Goal: Task Accomplishment & Management: Manage account settings

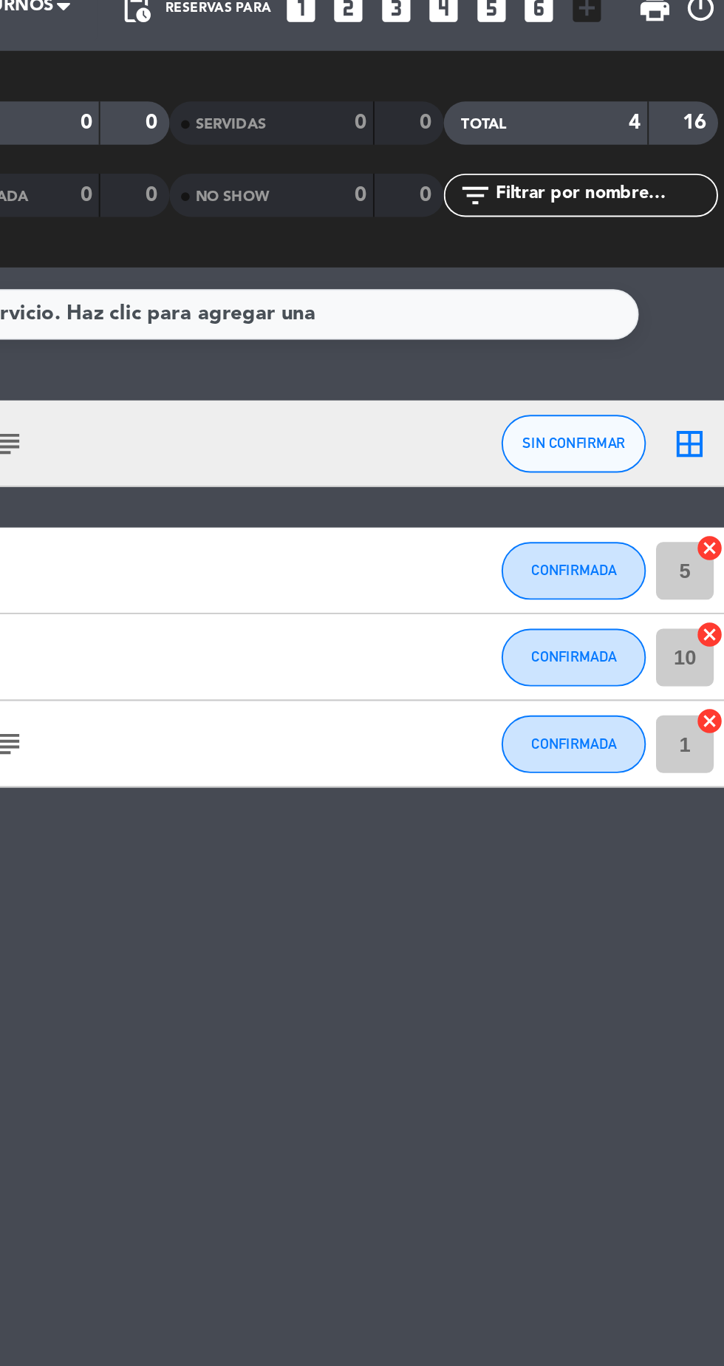
click at [696, 291] on icon "border_all" at bounding box center [698, 290] width 18 height 18
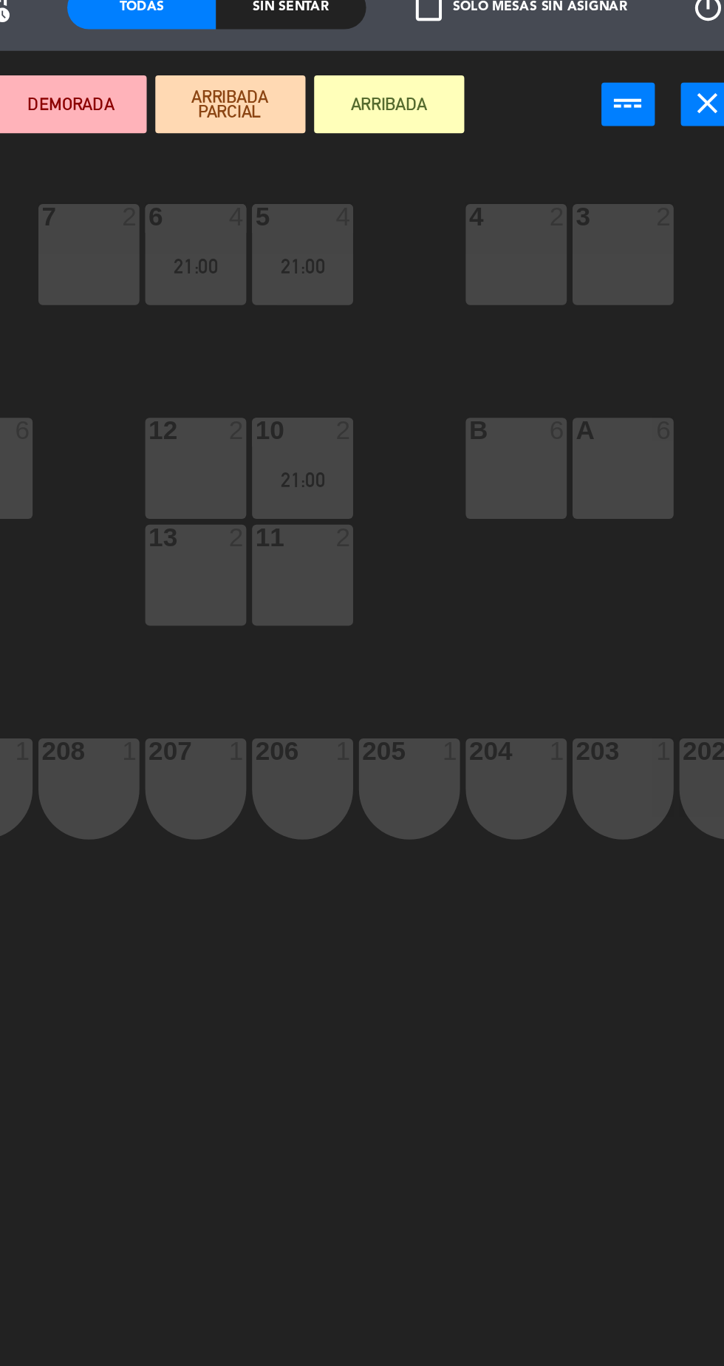
click at [610, 310] on div "B 6" at bounding box center [603, 302] width 52 height 52
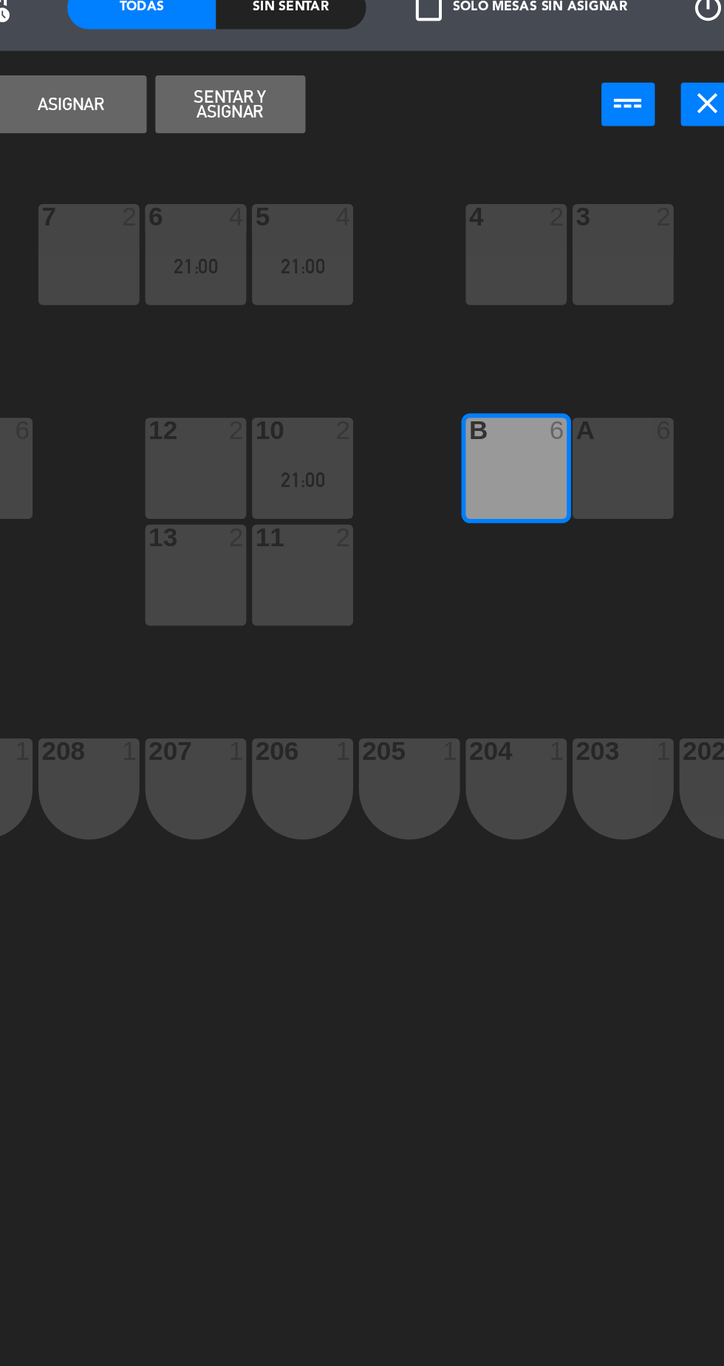
click at [381, 118] on button "Asignar" at bounding box center [374, 116] width 77 height 30
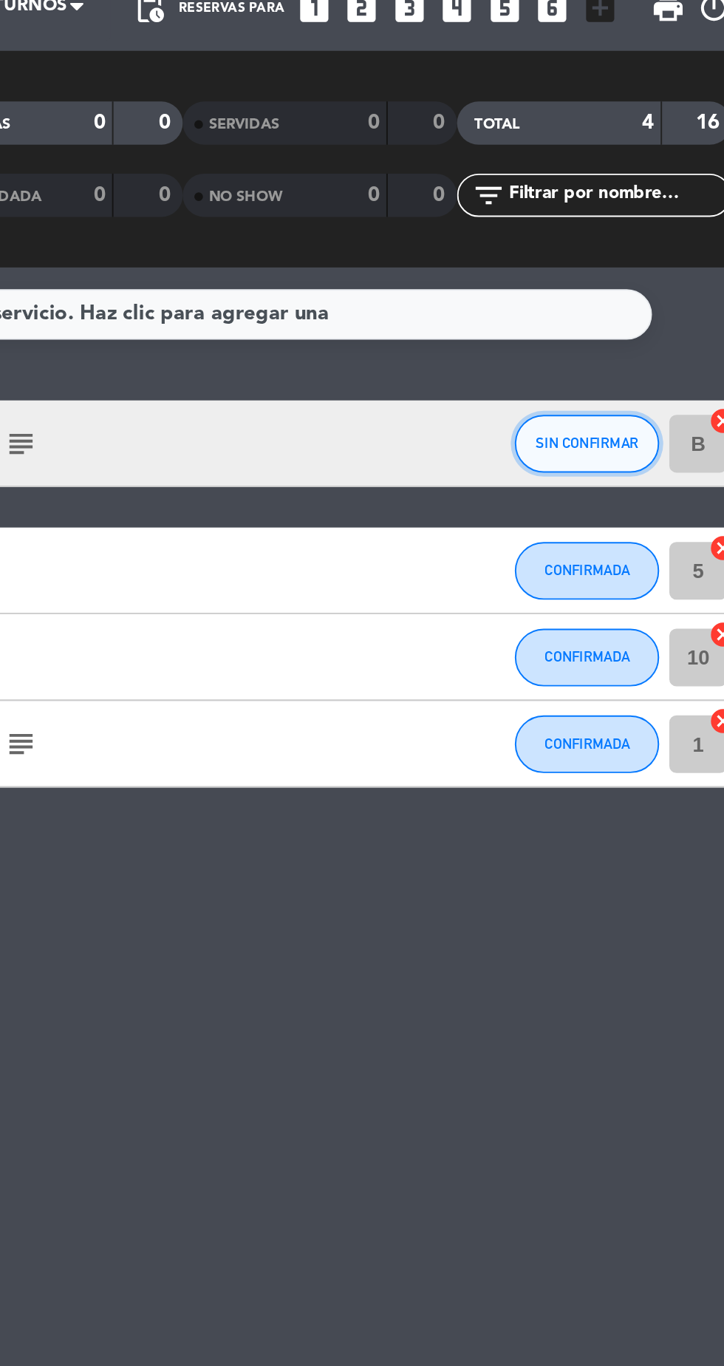
click at [642, 292] on span "SIN CONFIRMAR" at bounding box center [639, 289] width 52 height 8
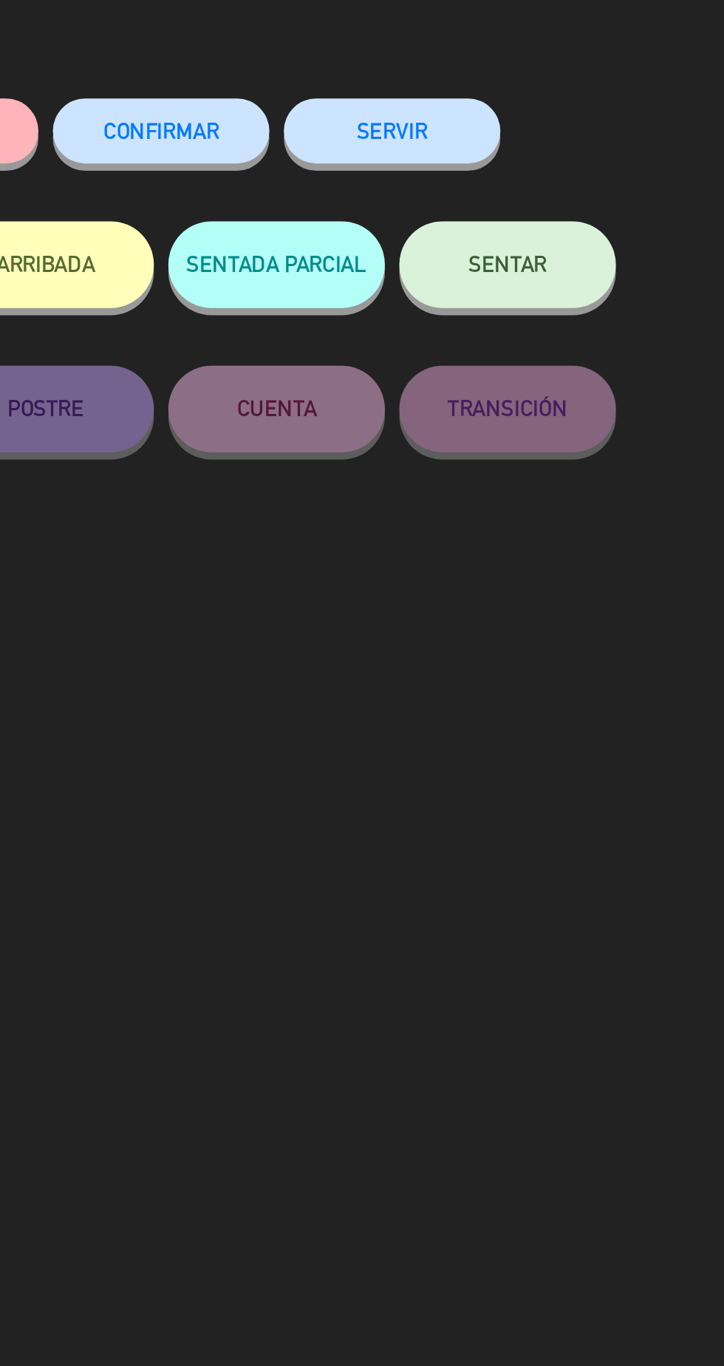
click at [428, 133] on span "CONFIRMAR" at bounding box center [421, 129] width 59 height 13
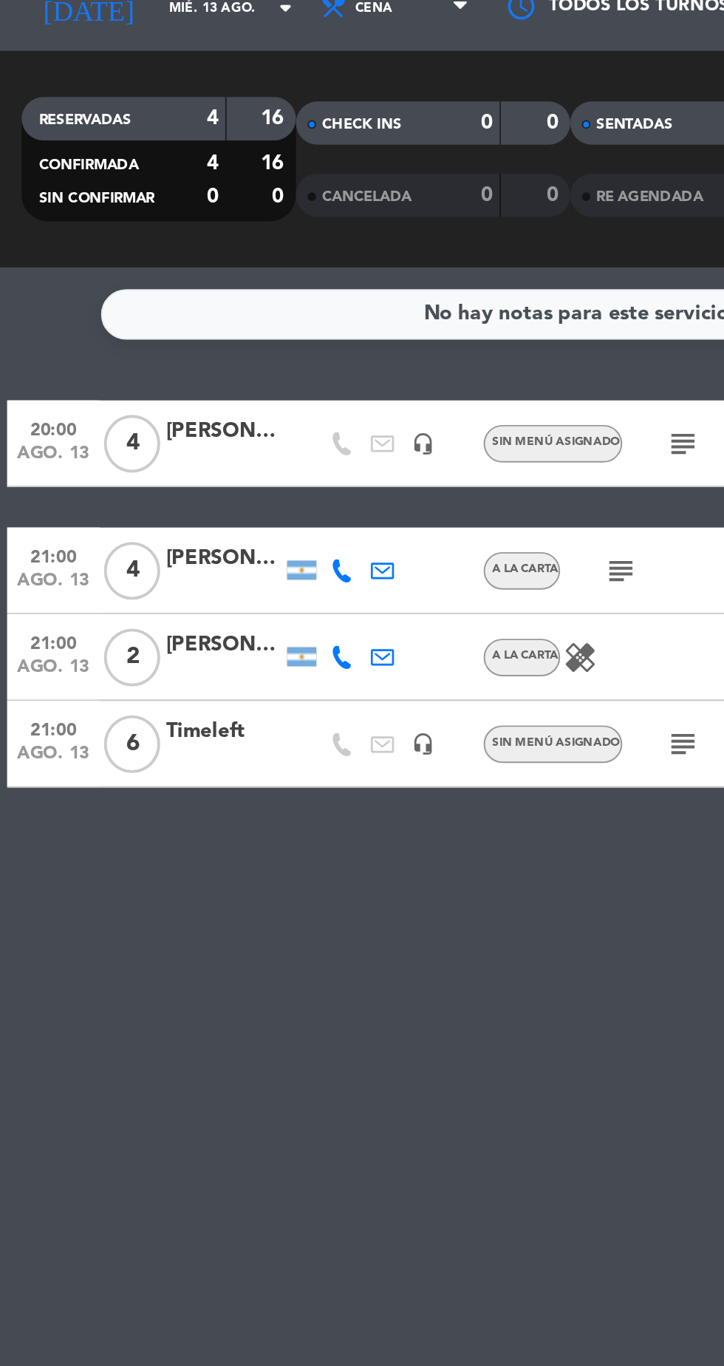
click at [103, 290] on div "[PERSON_NAME]" at bounding box center [114, 283] width 59 height 17
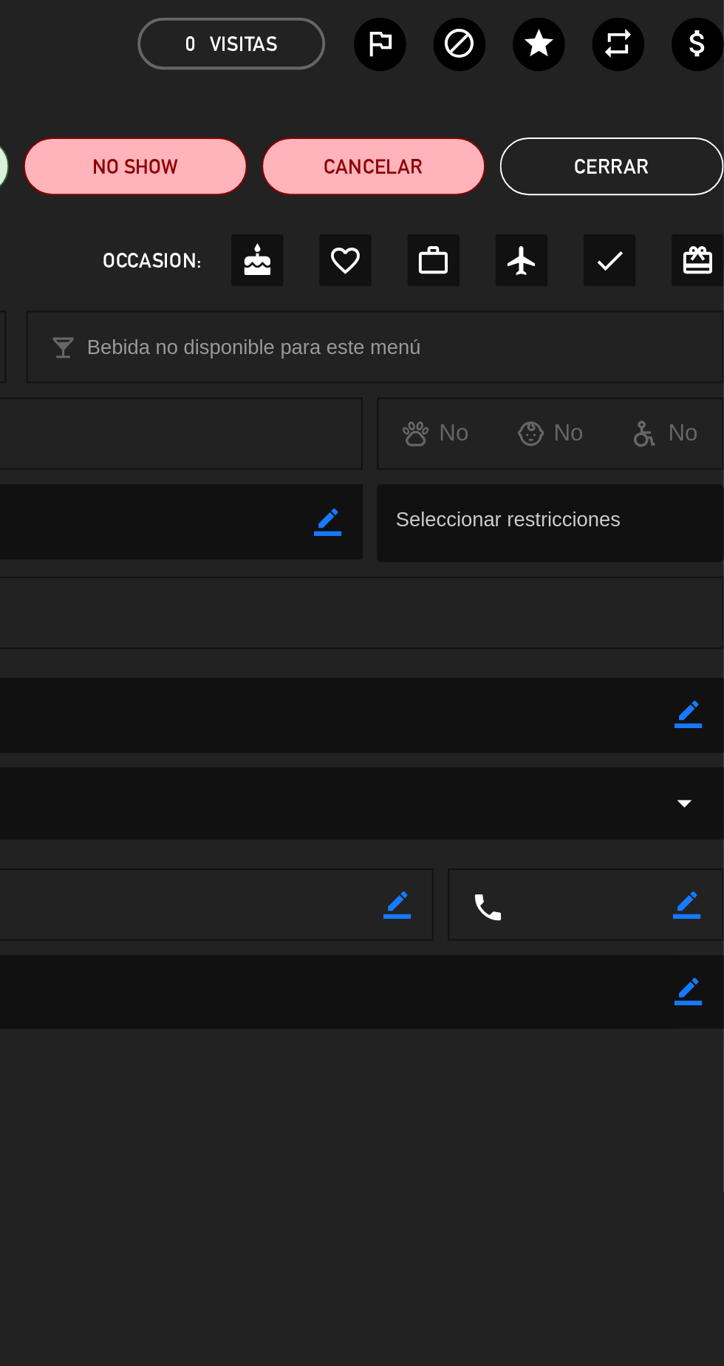
click at [621, 205] on div "airplanemode_active" at bounding box center [620, 196] width 27 height 27
click at [706, 150] on button "Cerrar" at bounding box center [667, 148] width 115 height 30
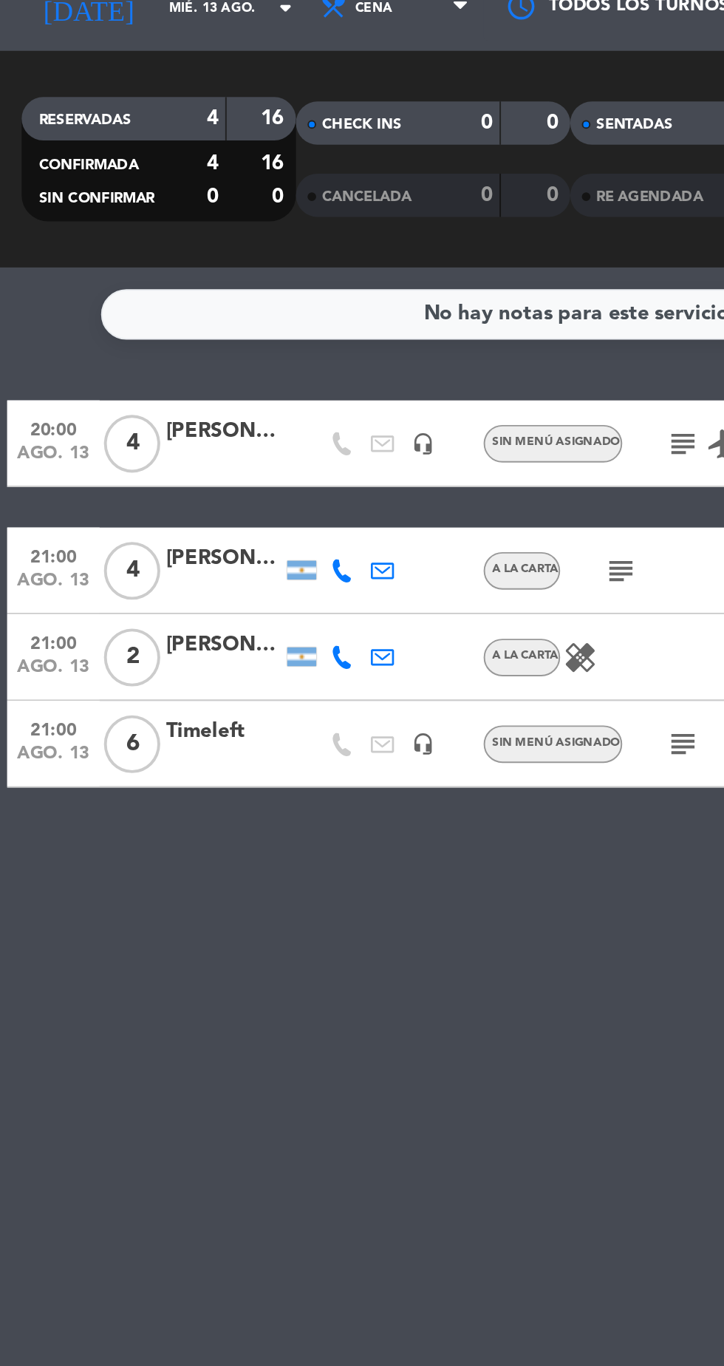
click at [344, 448] on icon "subject" at bounding box center [350, 443] width 18 height 18
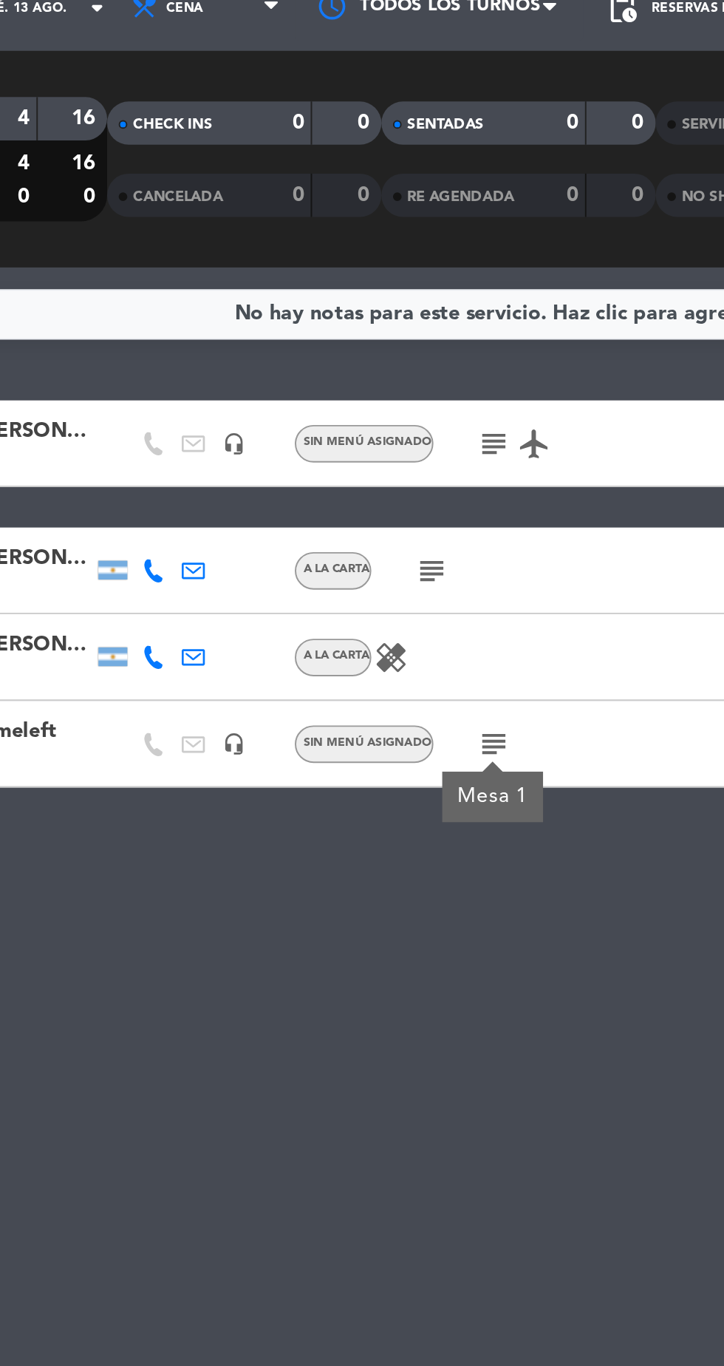
click at [325, 346] on icon "subject" at bounding box center [318, 355] width 18 height 18
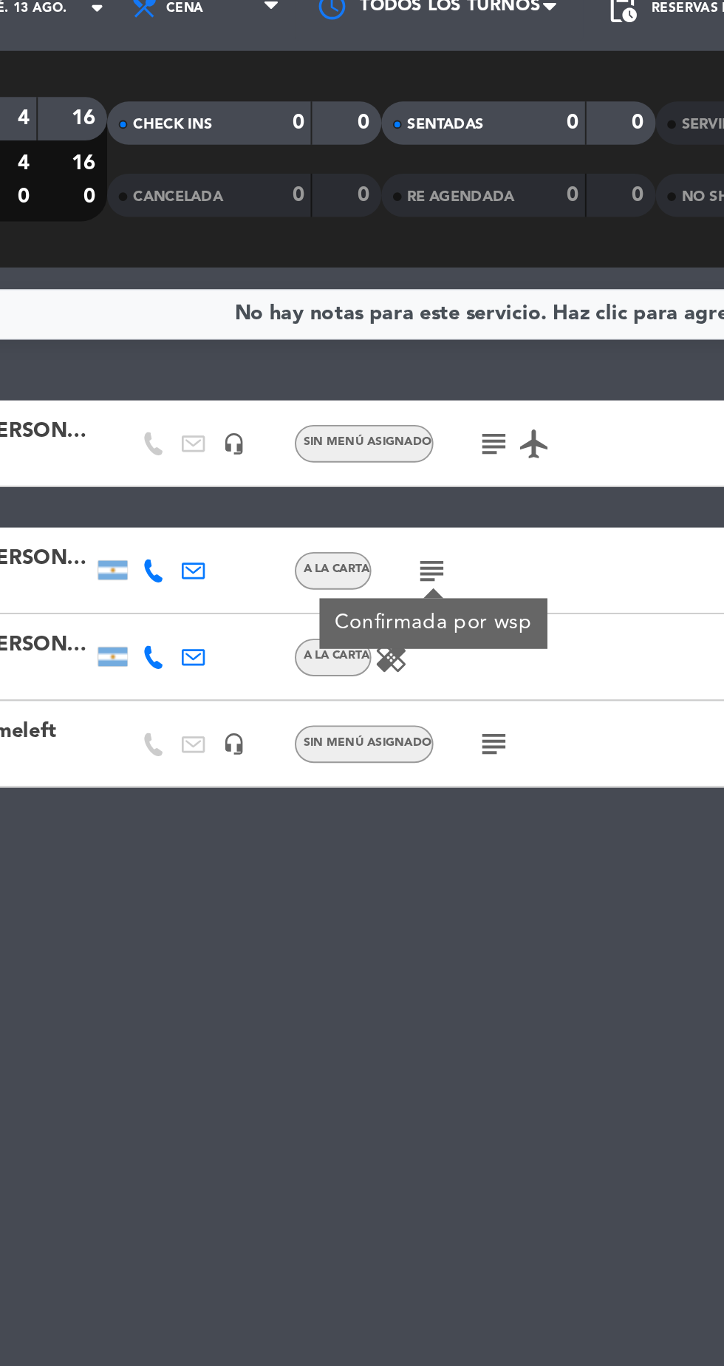
click at [348, 296] on icon "subject" at bounding box center [350, 290] width 18 height 18
